Goal: Navigation & Orientation: Find specific page/section

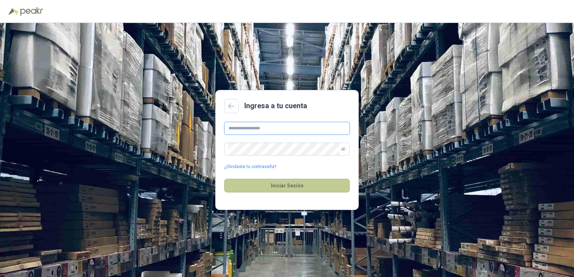
type input "**********"
click at [325, 186] on button "Iniciar Sesión" at bounding box center [287, 186] width 126 height 14
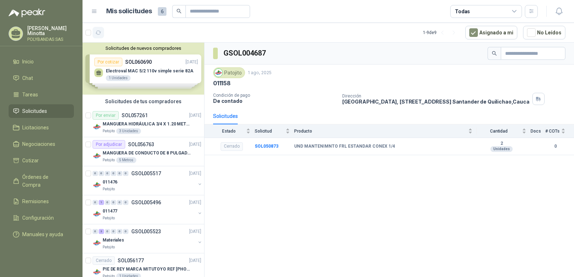
click at [98, 33] on icon "button" at bounding box center [98, 33] width 6 height 6
click at [43, 176] on span "Órdenes de Compra" at bounding box center [44, 181] width 45 height 16
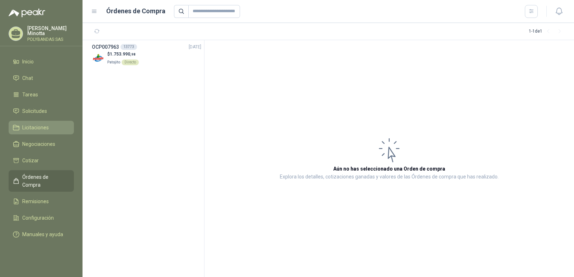
click at [31, 129] on span "Licitaciones" at bounding box center [35, 128] width 27 height 8
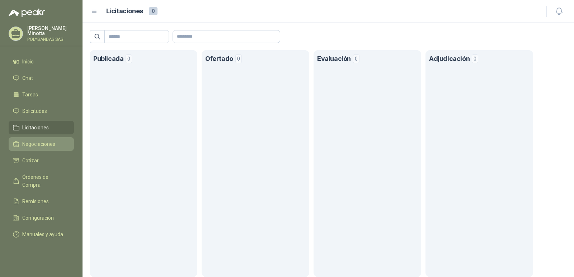
click at [29, 146] on span "Negociaciones" at bounding box center [38, 144] width 33 height 8
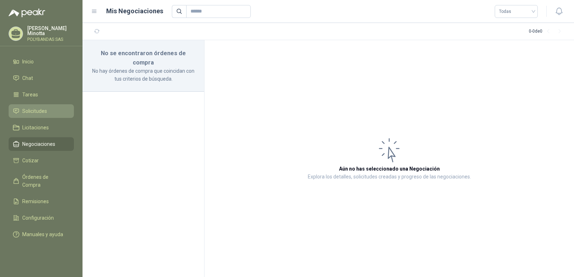
click at [36, 111] on span "Solicitudes" at bounding box center [34, 111] width 25 height 8
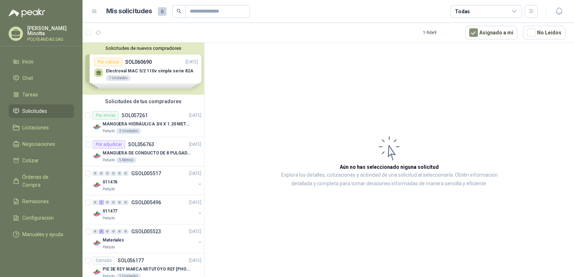
click at [34, 28] on p "Solanyi [PERSON_NAME]" at bounding box center [50, 31] width 47 height 10
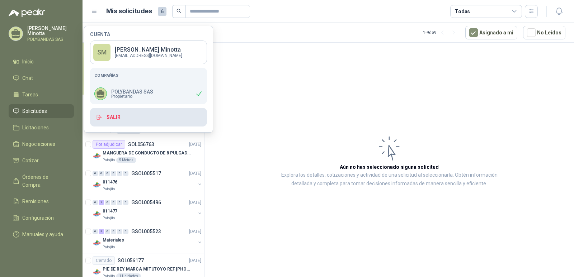
click at [121, 115] on button "Salir" at bounding box center [148, 117] width 117 height 19
